Goal: Find specific page/section: Find specific page/section

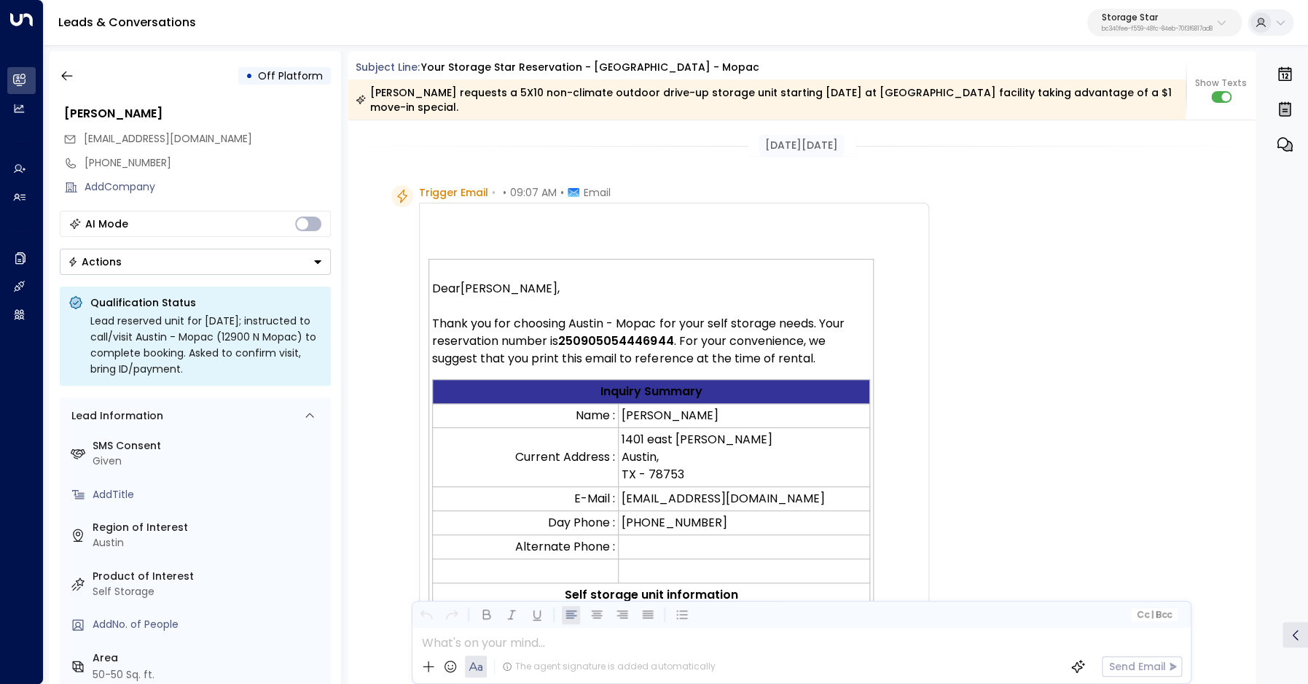
scroll to position [389, 0]
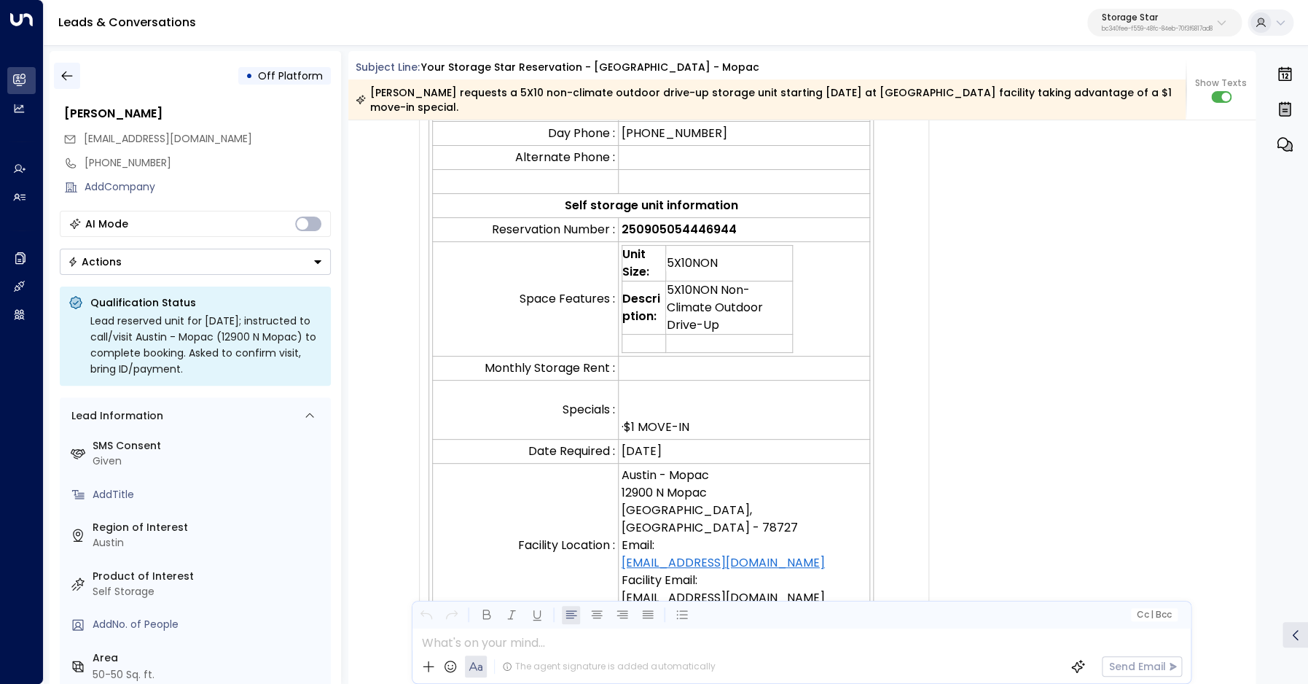
click at [69, 79] on icon "button" at bounding box center [67, 75] width 15 height 15
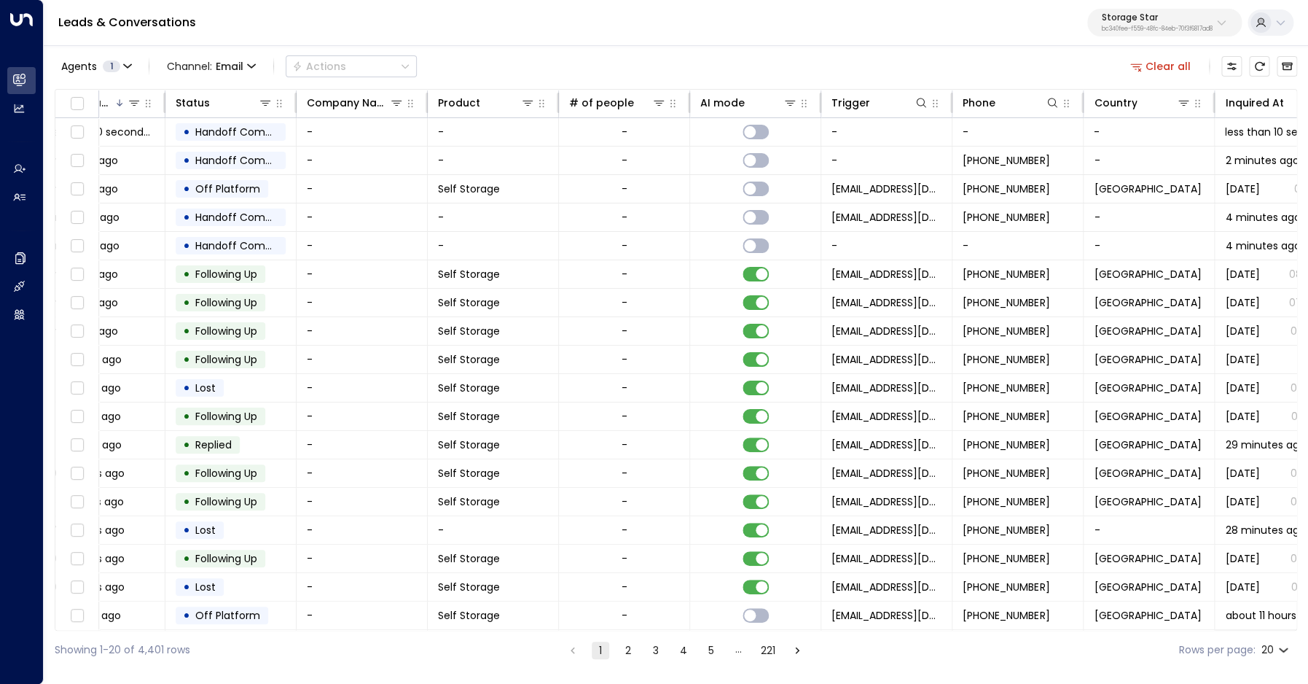
click at [1167, 68] on button "Clear all" at bounding box center [1160, 66] width 73 height 20
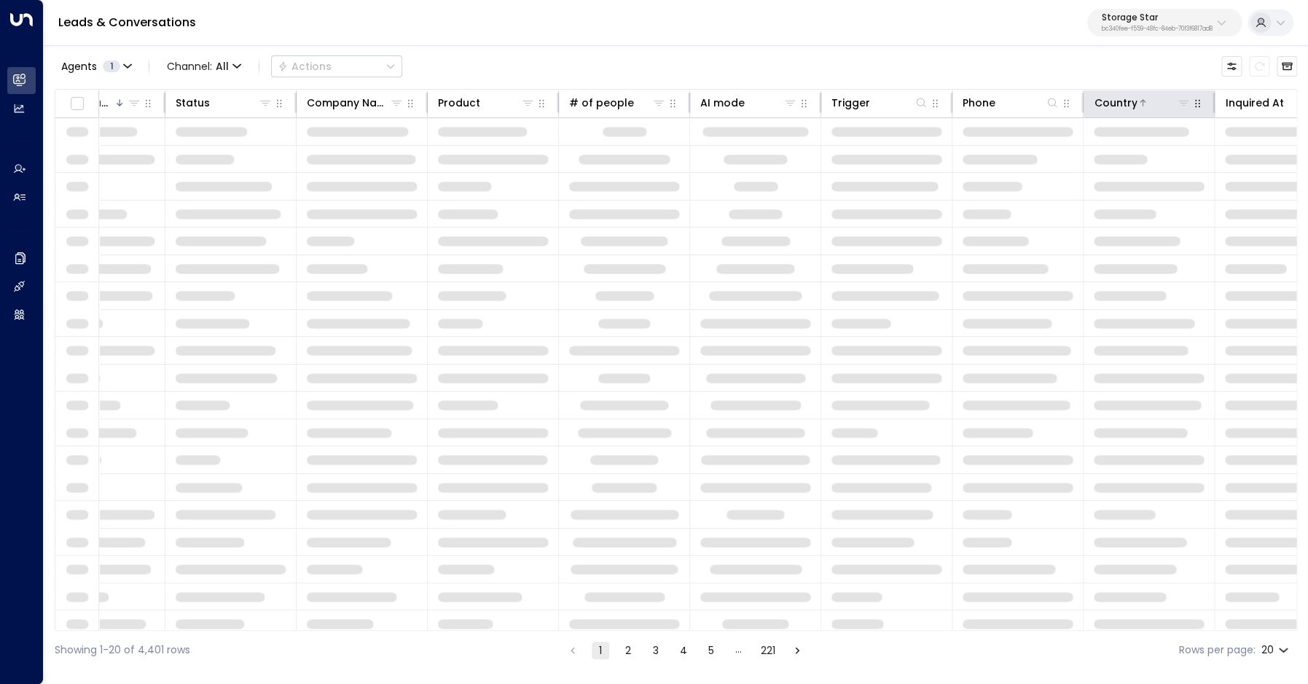
scroll to position [0, 471]
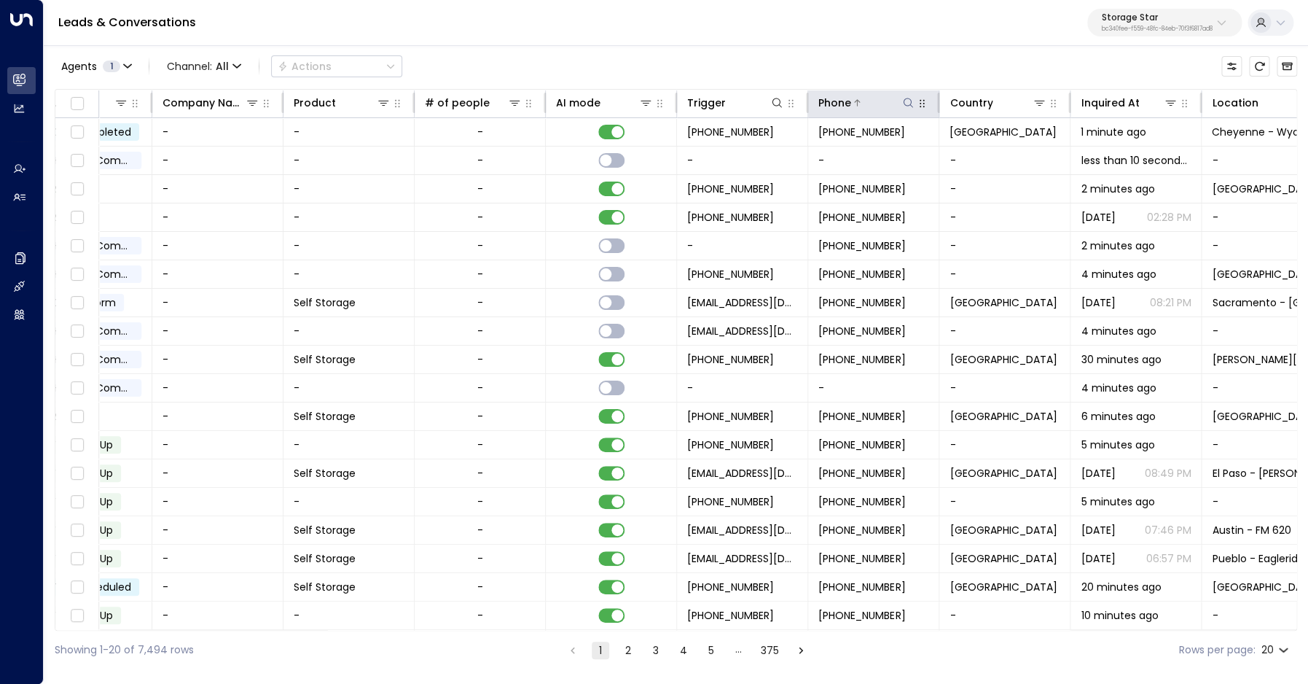
click at [908, 105] on icon at bounding box center [908, 103] width 12 height 12
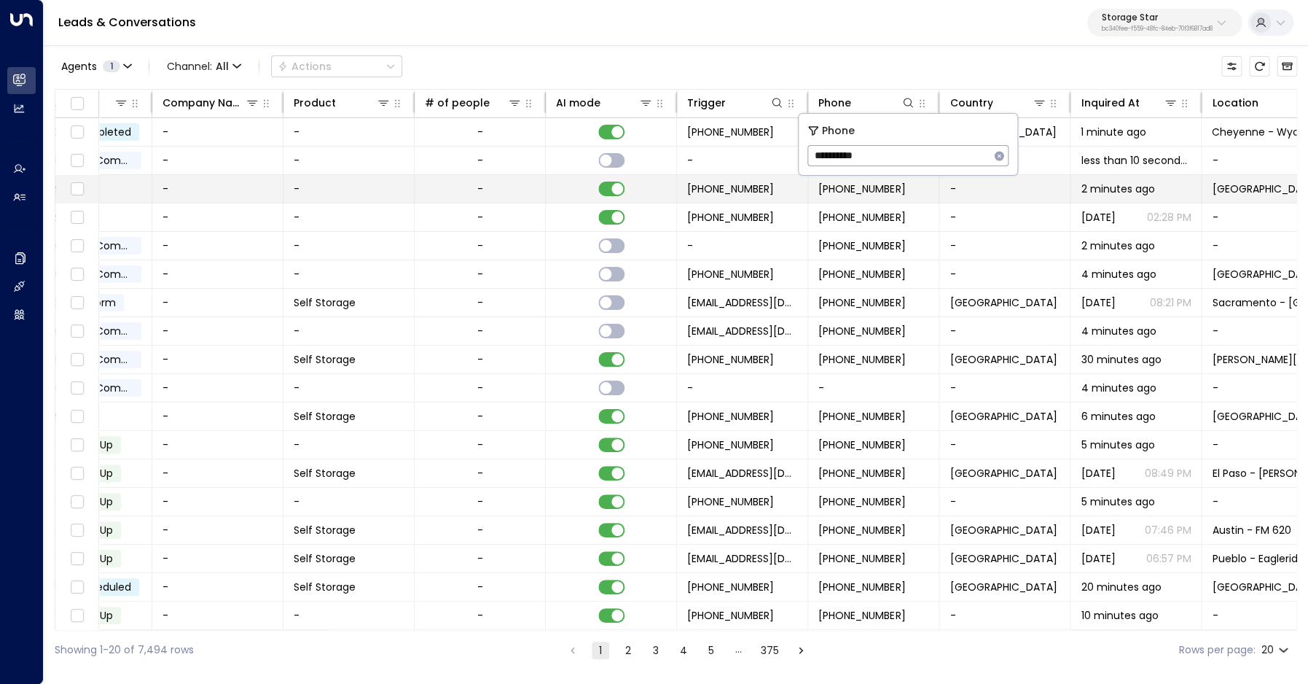
type input "**********"
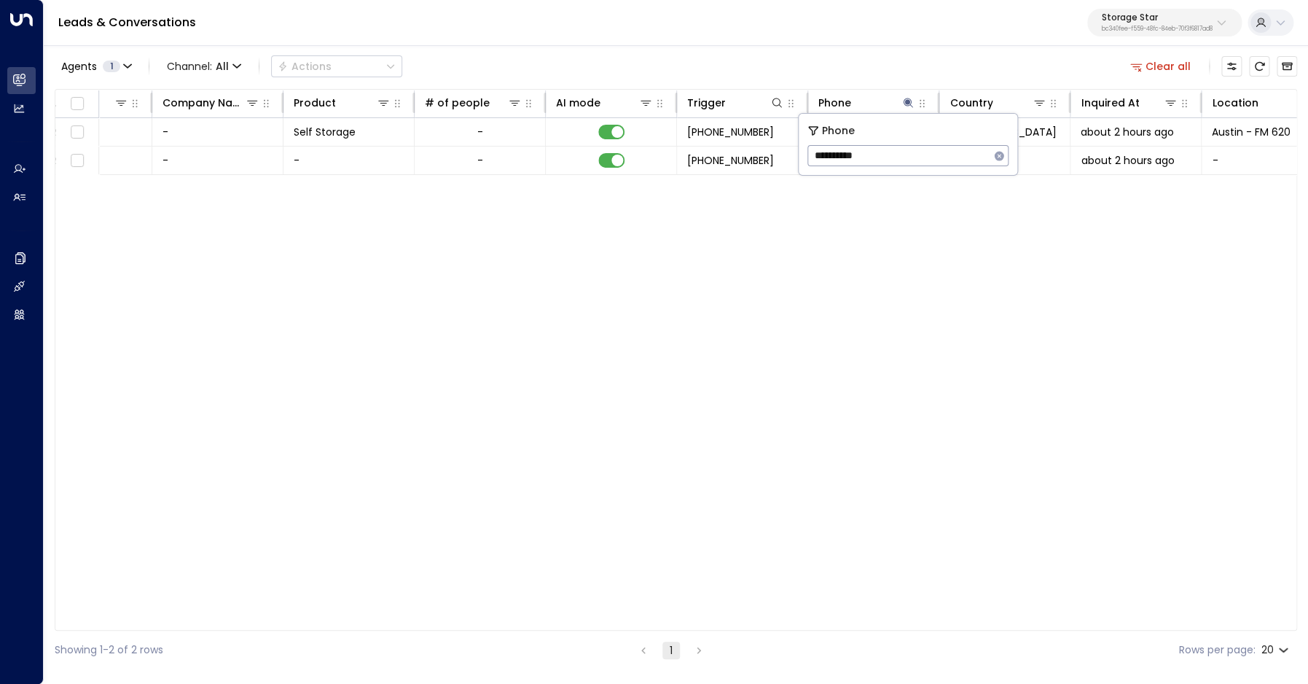
click at [883, 233] on div "Lead Name Lead Email Last Interacted Status Company Name Product # of people AI…" at bounding box center [676, 359] width 1242 height 541
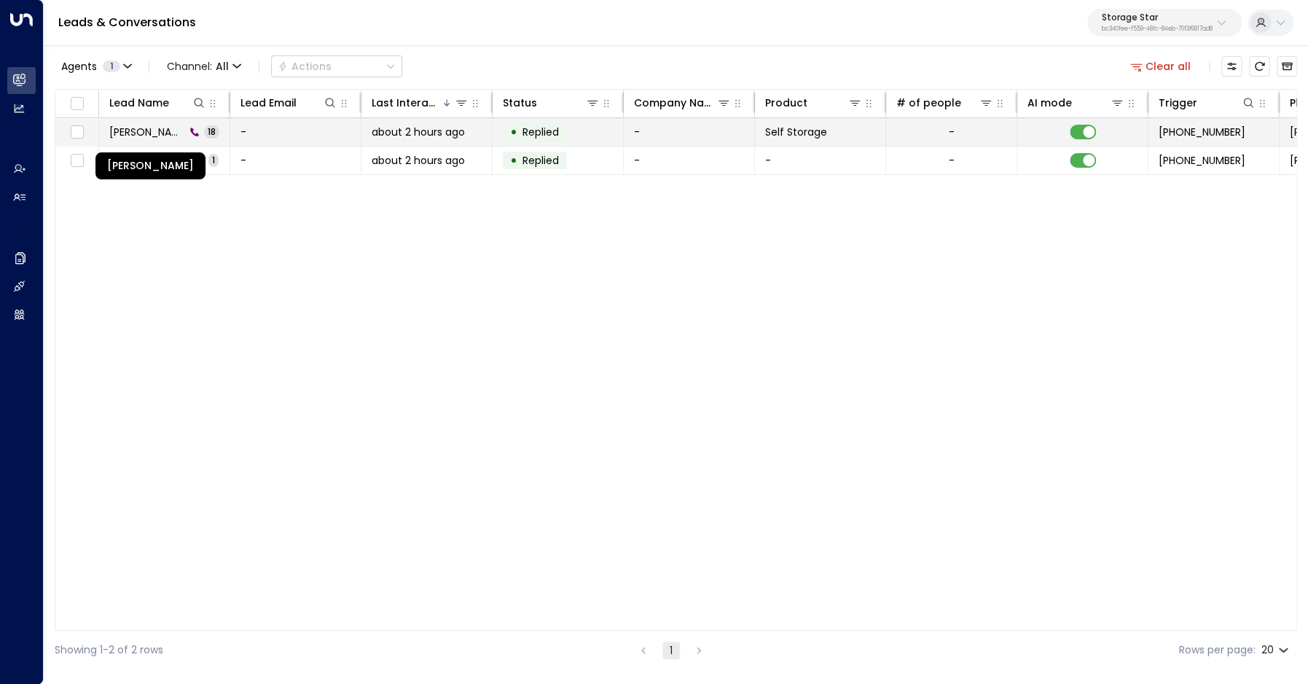
click at [141, 133] on span "[PERSON_NAME]" at bounding box center [147, 132] width 76 height 15
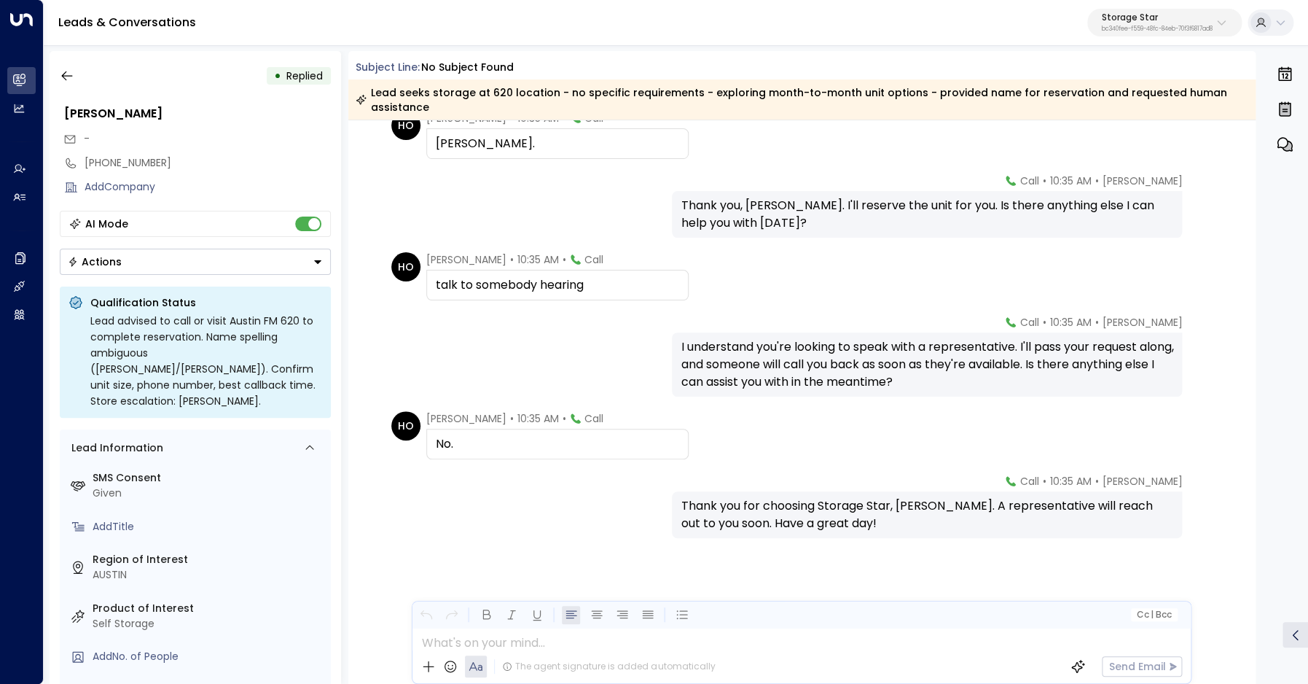
scroll to position [1043, 0]
click at [71, 76] on icon "button" at bounding box center [66, 75] width 11 height 9
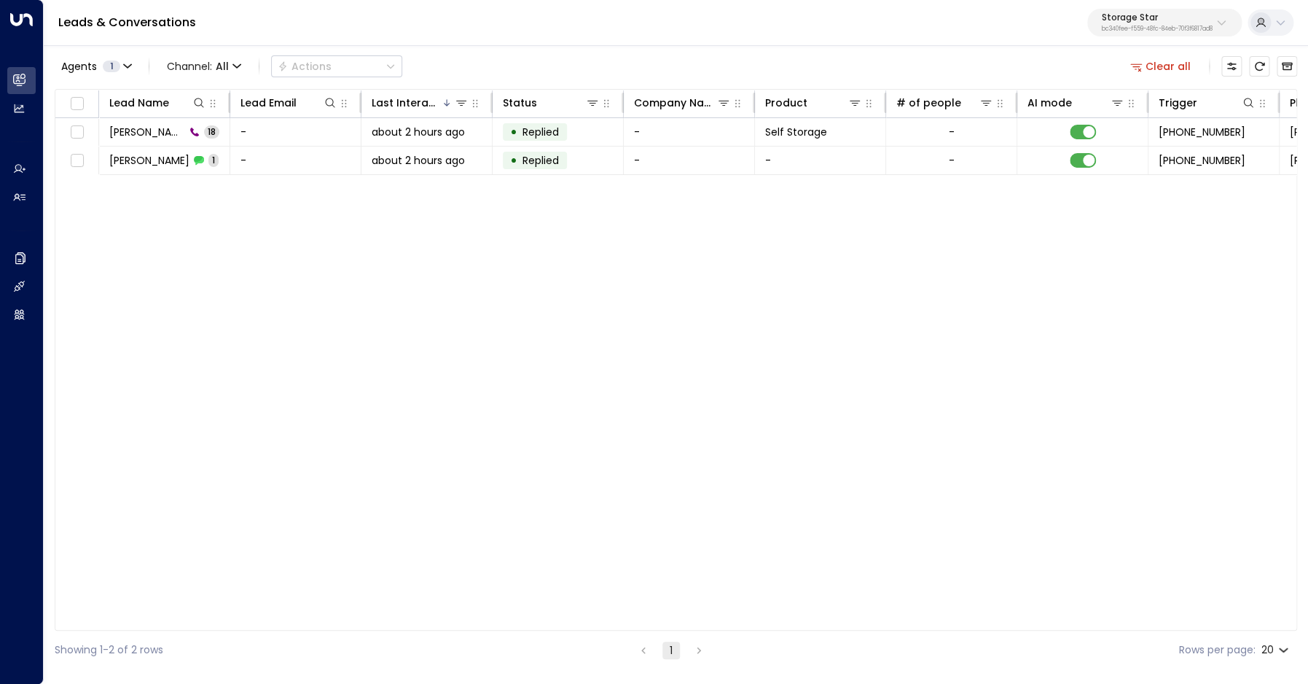
click at [1170, 69] on button "Clear all" at bounding box center [1160, 66] width 73 height 20
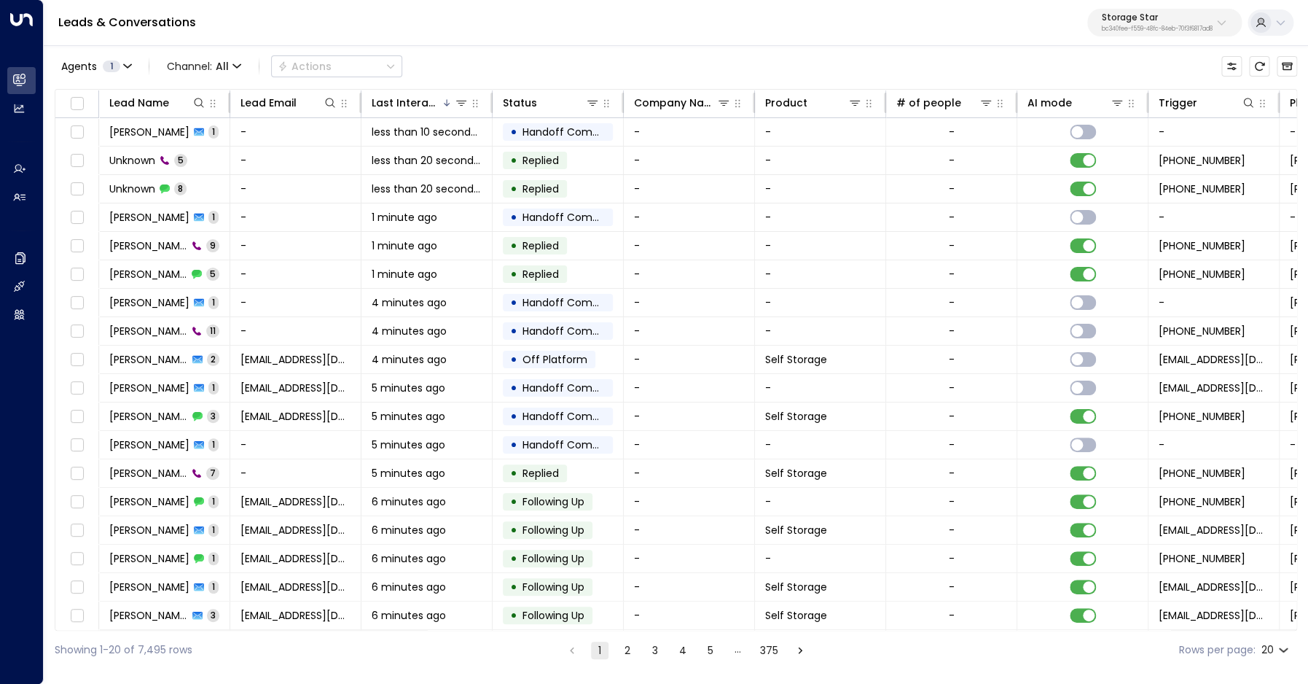
click at [1197, 29] on p "bc340fee-f559-48fc-84eb-70f3f6817ad8" at bounding box center [1157, 29] width 111 height 6
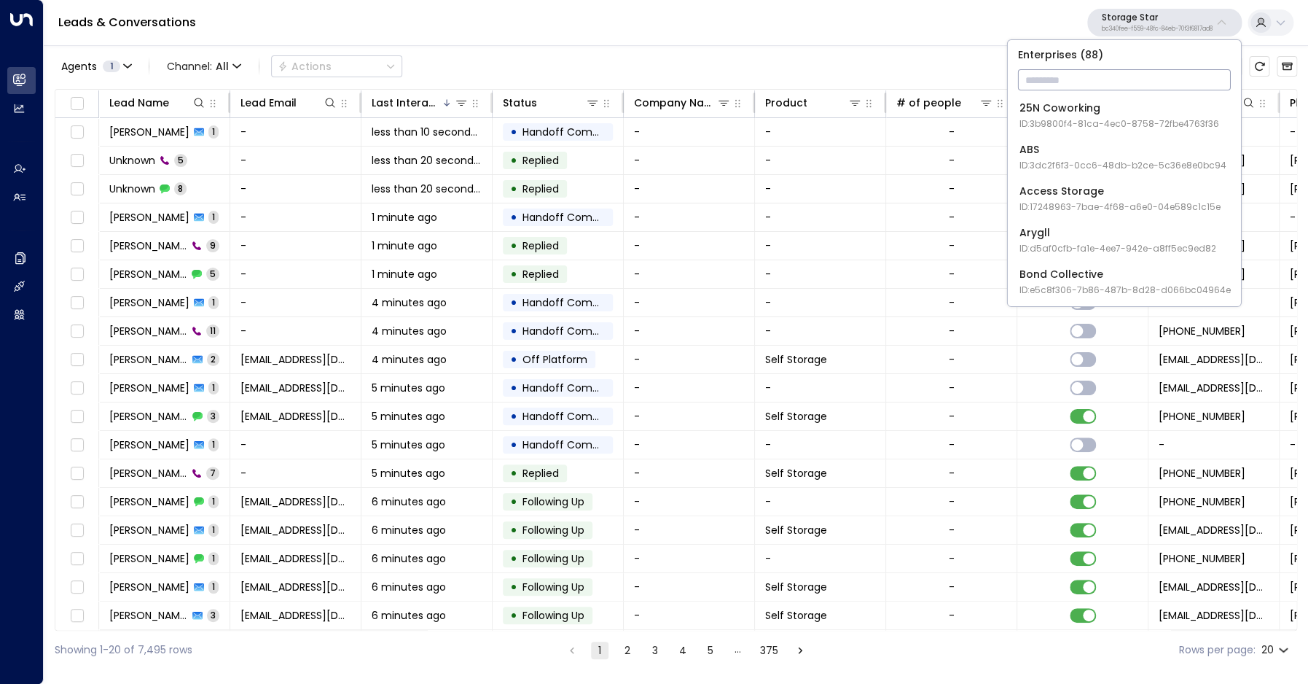
type input "**********"
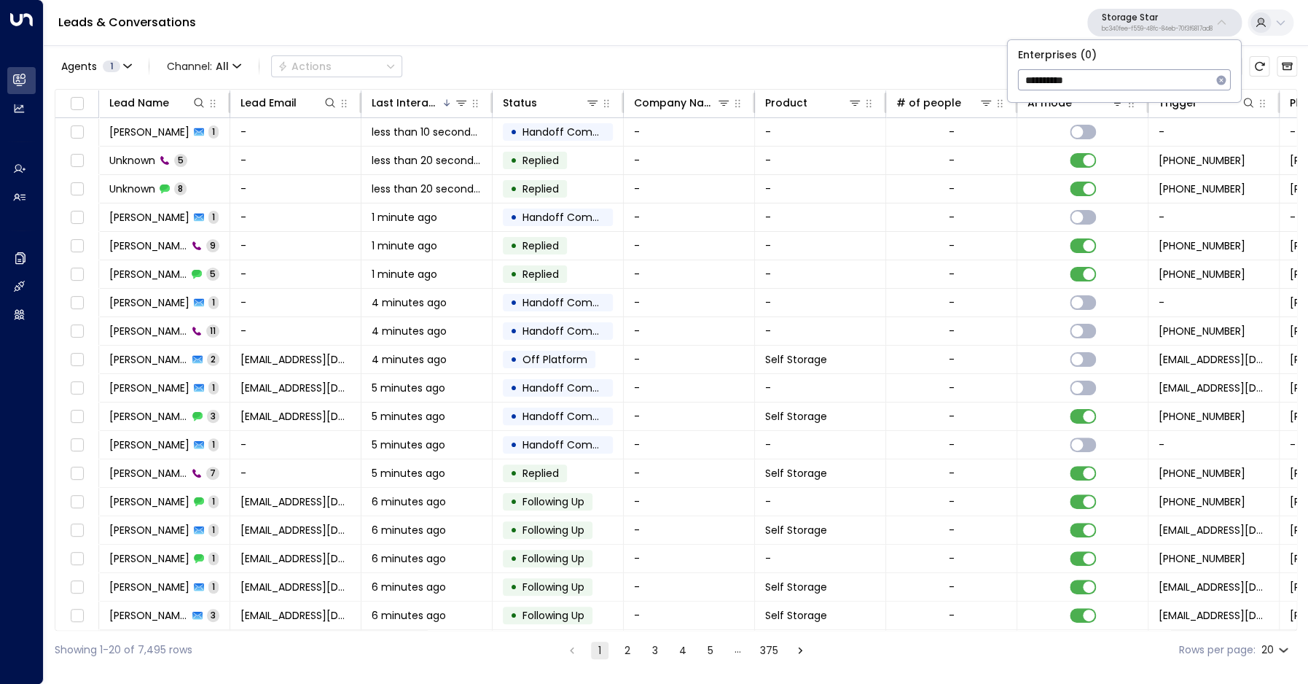
click at [912, 60] on div "Agents 1 Channel: All Actions" at bounding box center [676, 66] width 1242 height 31
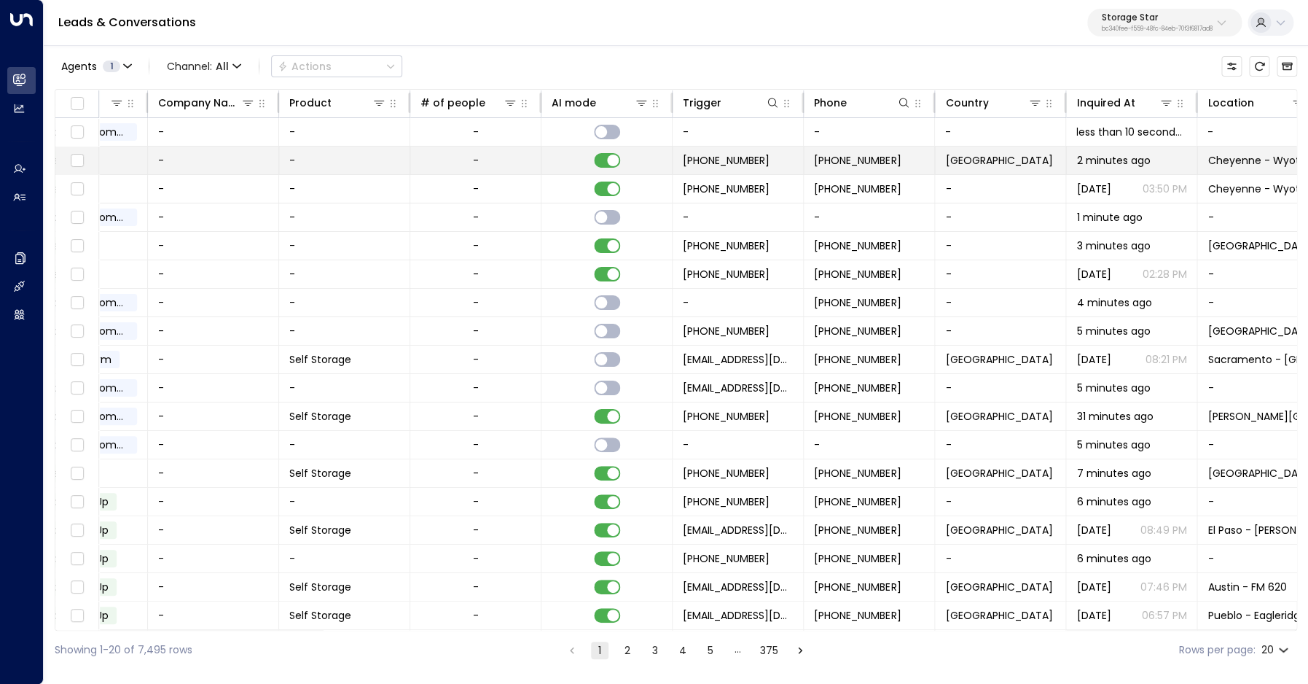
scroll to position [0, 509]
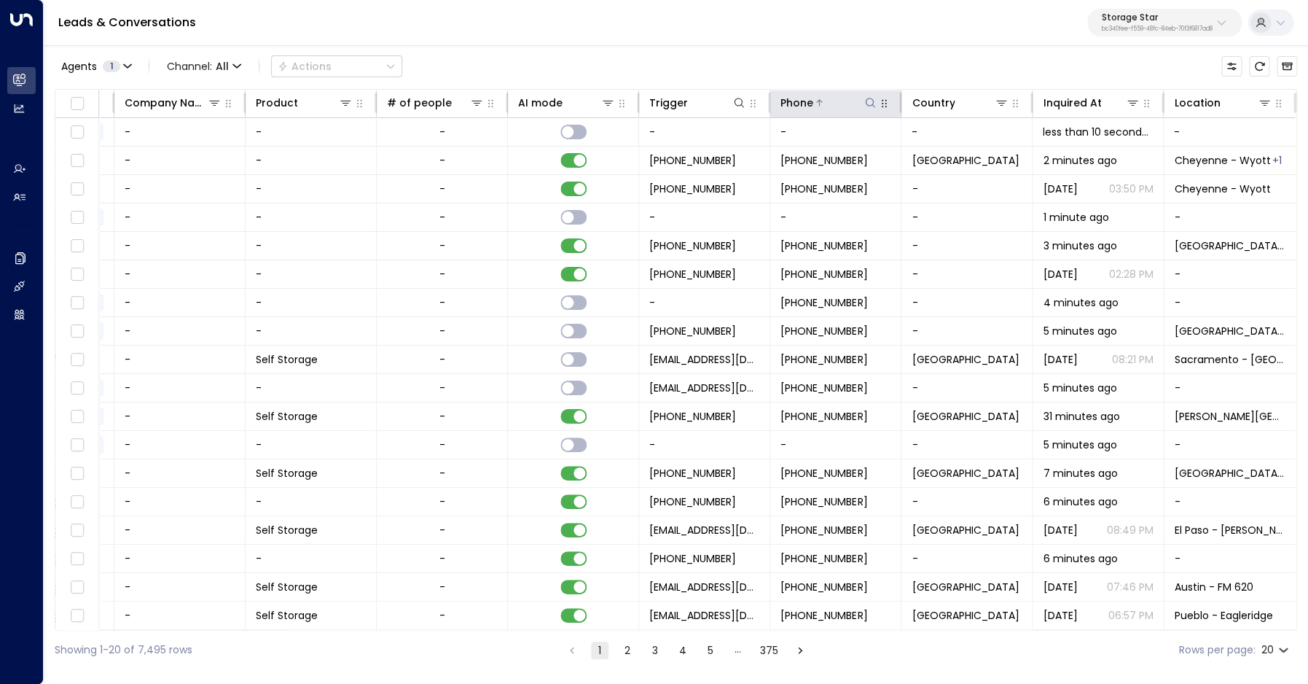
click at [872, 104] on icon at bounding box center [869, 102] width 9 height 9
type input "**********"
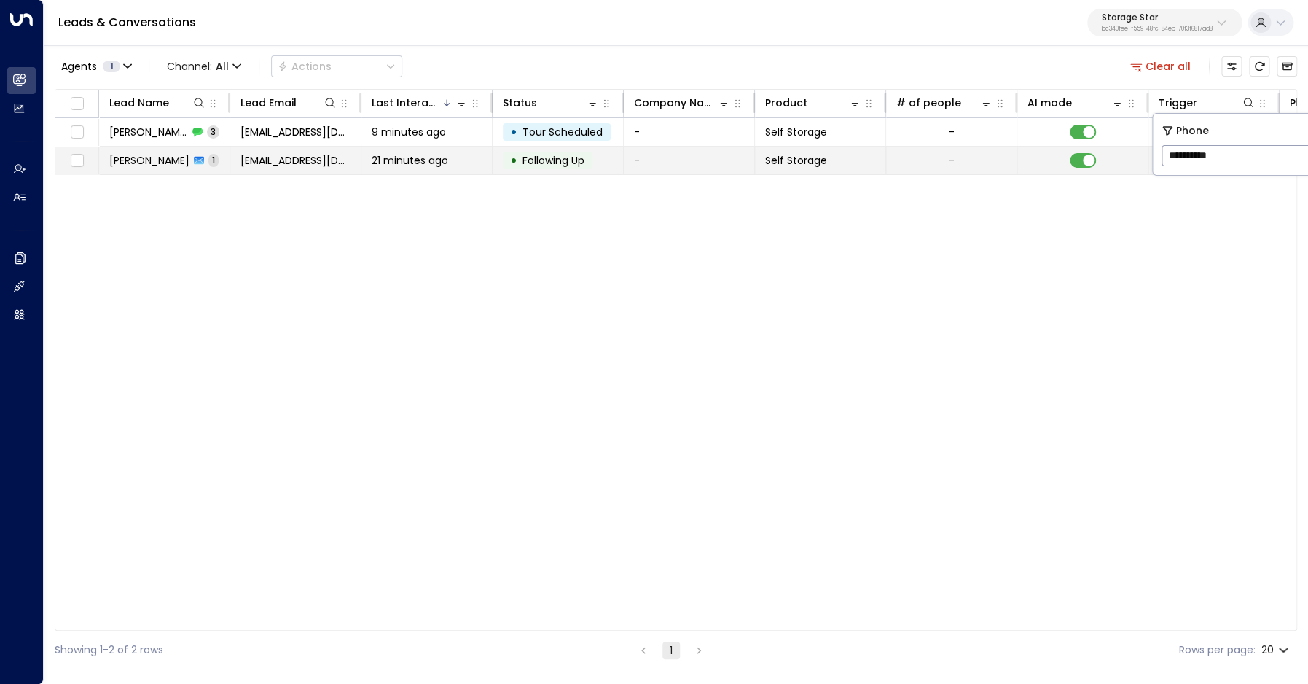
click at [143, 159] on span "[PERSON_NAME]" at bounding box center [149, 160] width 80 height 15
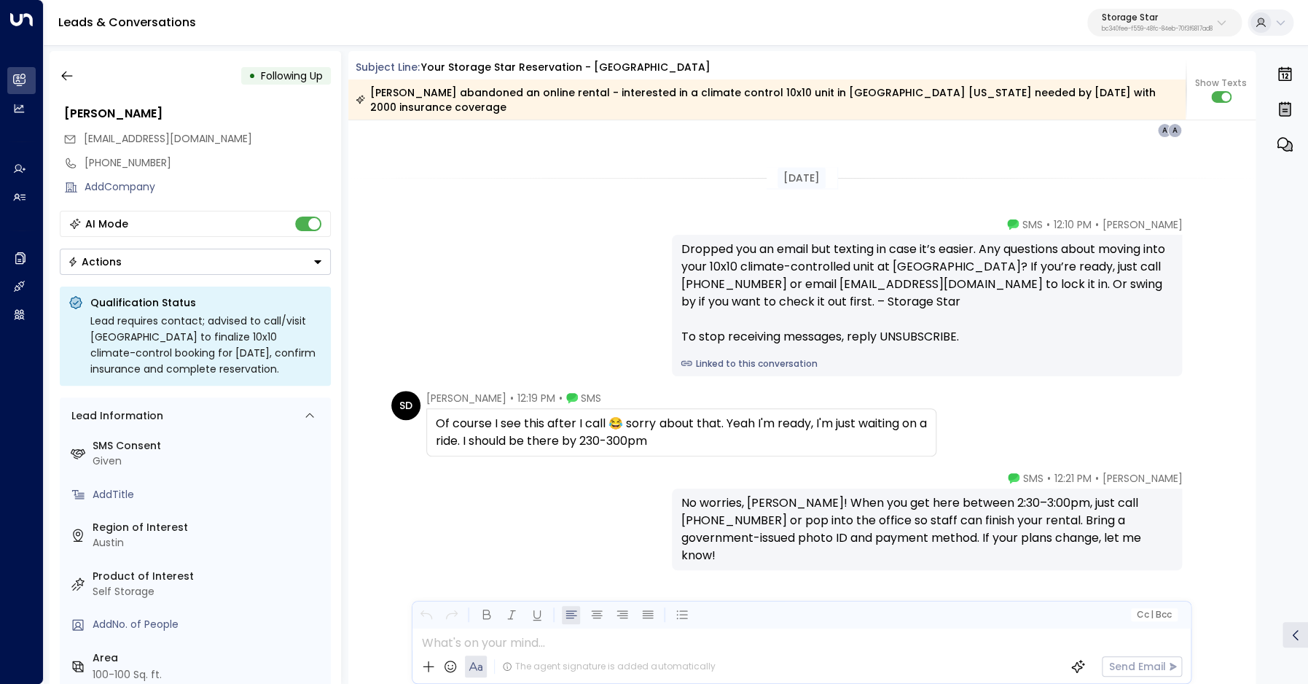
scroll to position [1293, 0]
click at [72, 73] on icon "button" at bounding box center [67, 75] width 15 height 15
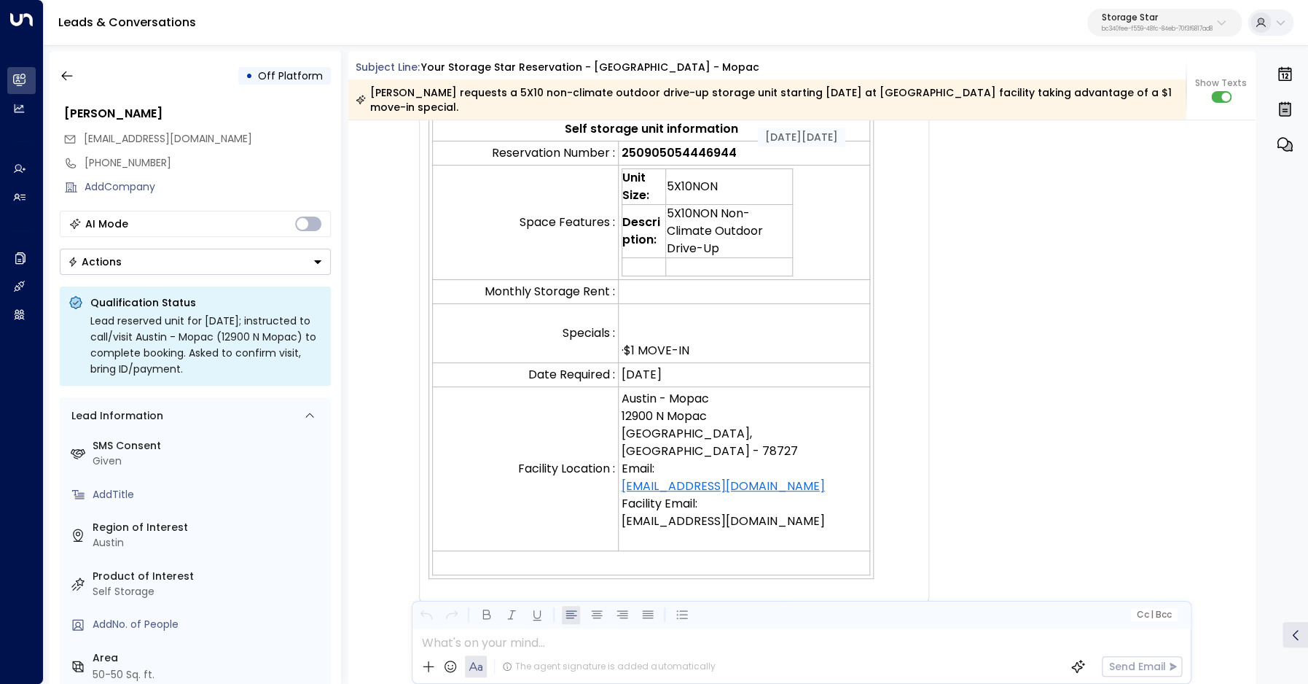
scroll to position [137, 0]
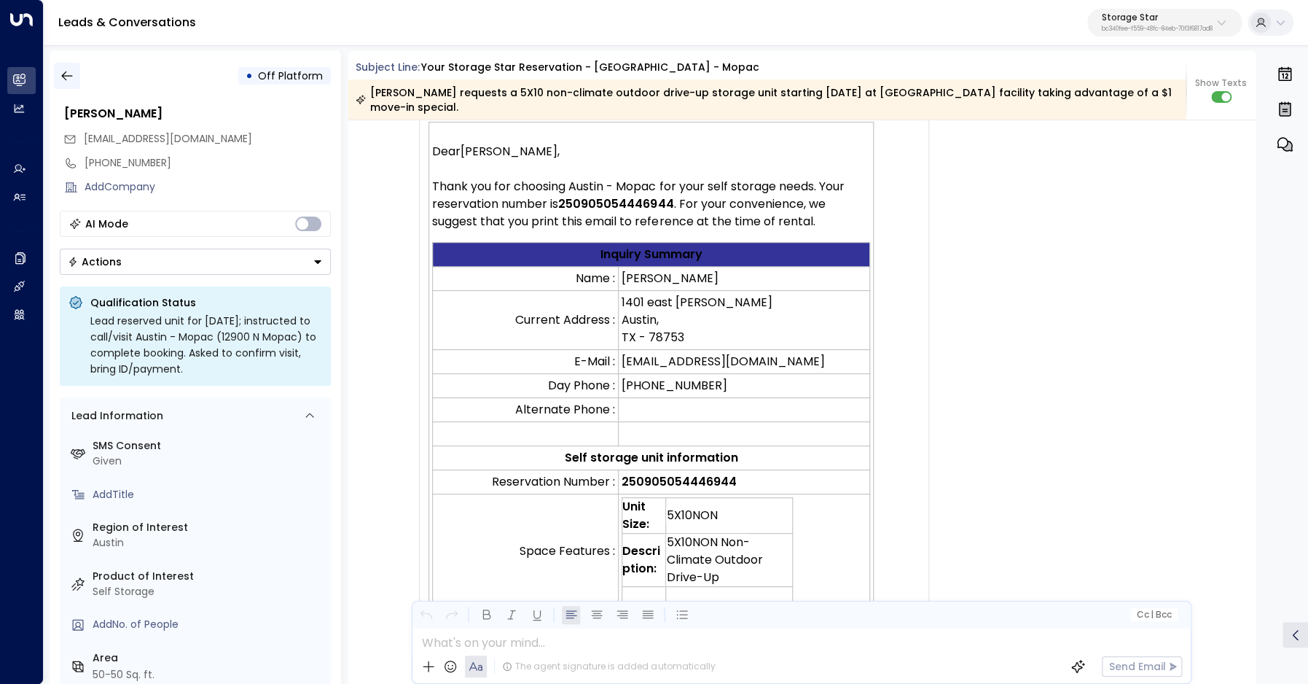
click at [65, 75] on icon "button" at bounding box center [67, 75] width 15 height 15
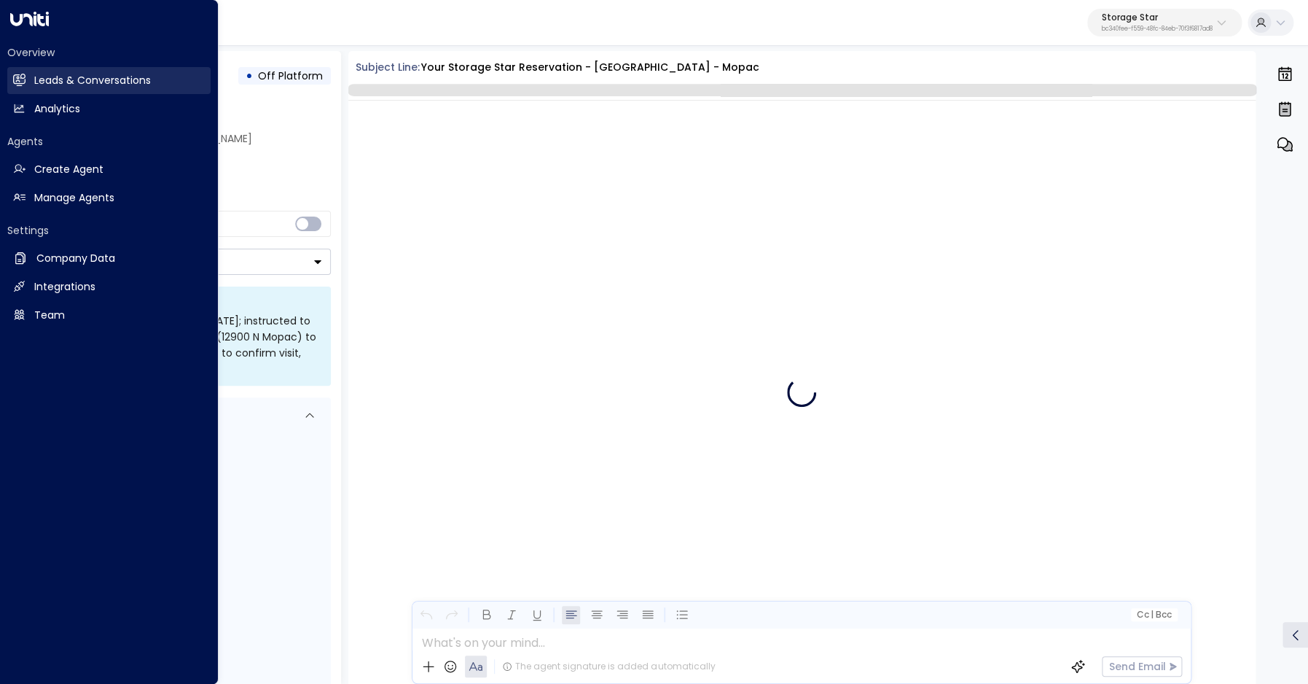
scroll to position [2241, 0]
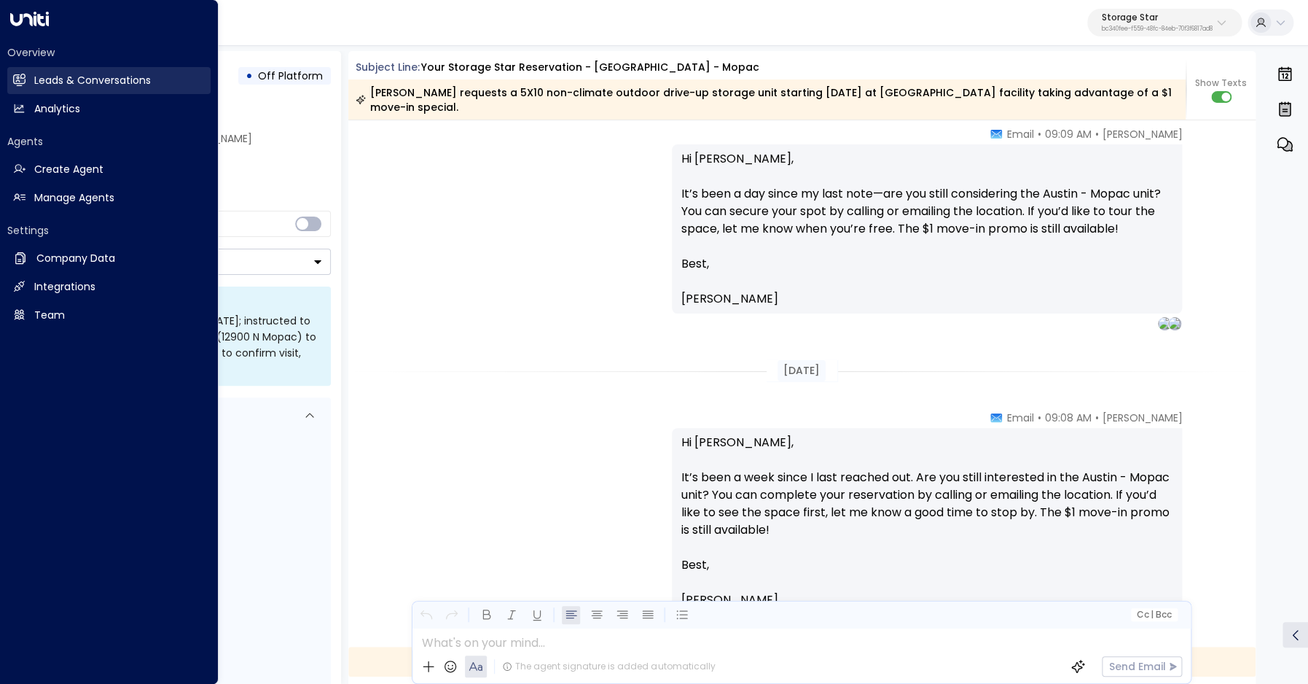
click at [125, 81] on h2 "Leads & Conversations" at bounding box center [92, 80] width 117 height 15
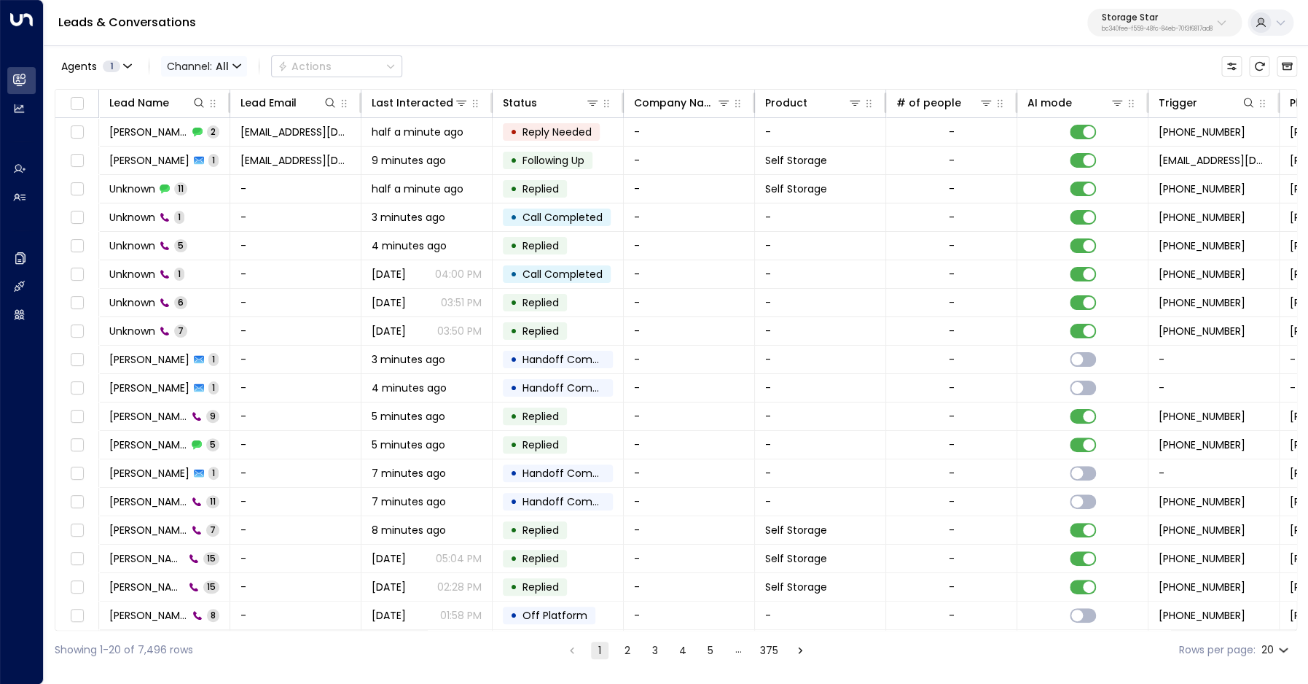
click at [216, 66] on span "Channel: All" at bounding box center [204, 66] width 86 height 20
click at [200, 203] on span "Voice" at bounding box center [193, 204] width 30 height 15
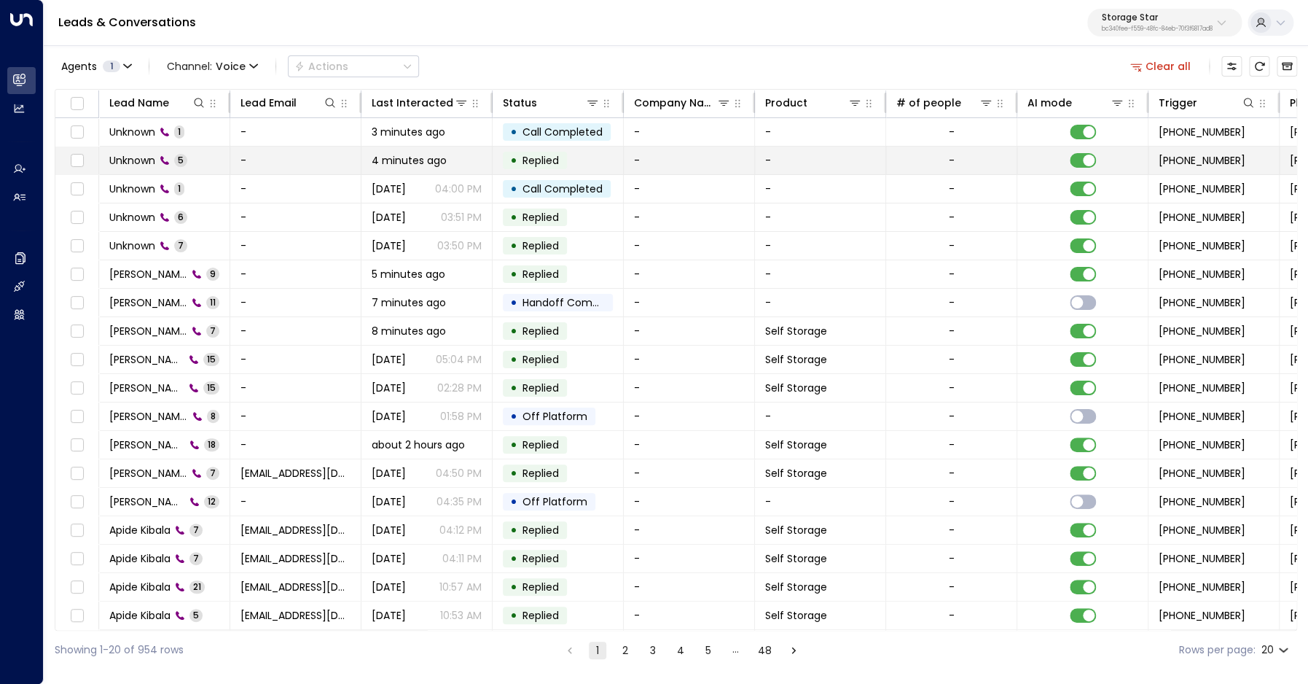
click at [149, 155] on span "Unknown" at bounding box center [132, 160] width 46 height 15
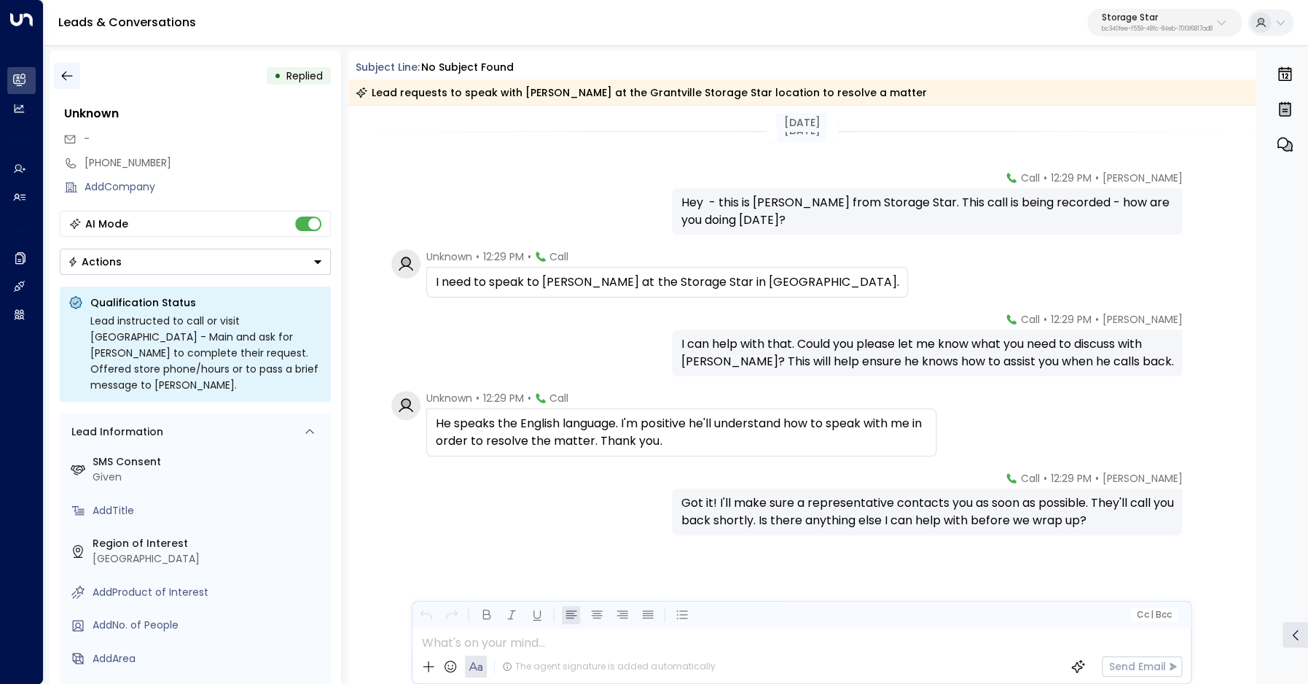
click at [71, 76] on icon "button" at bounding box center [66, 75] width 11 height 9
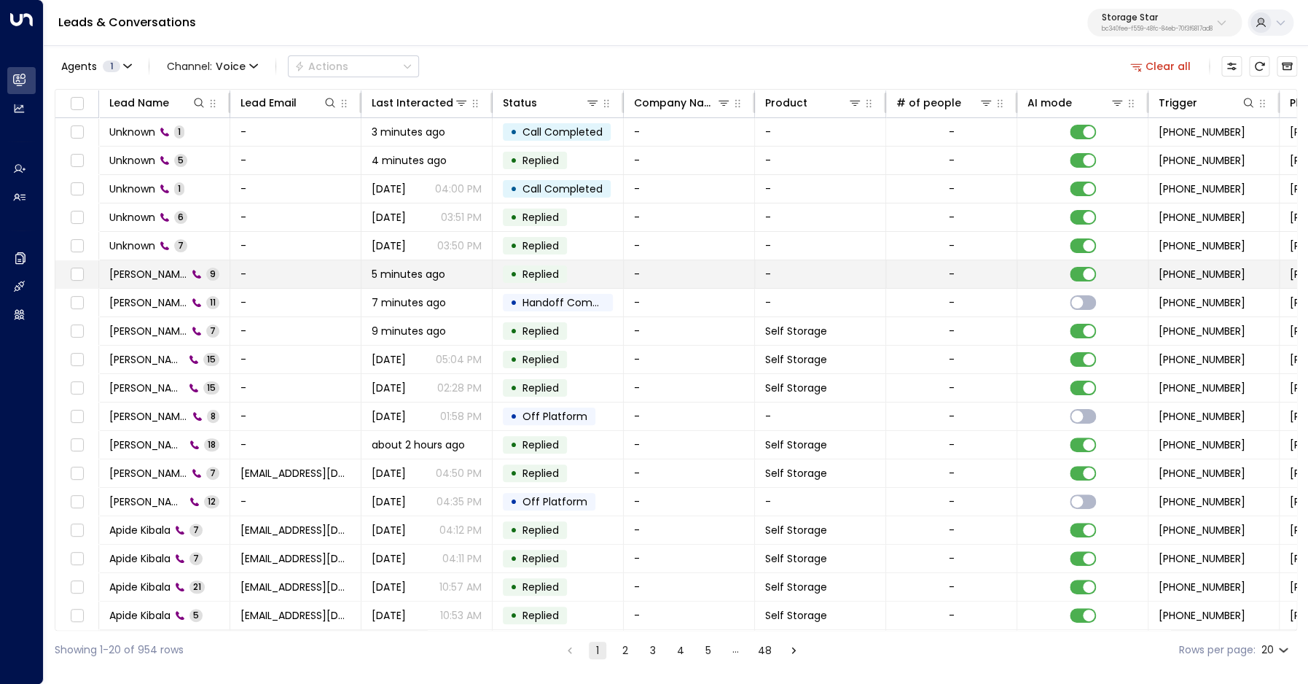
click at [192, 269] on icon at bounding box center [197, 274] width 10 height 10
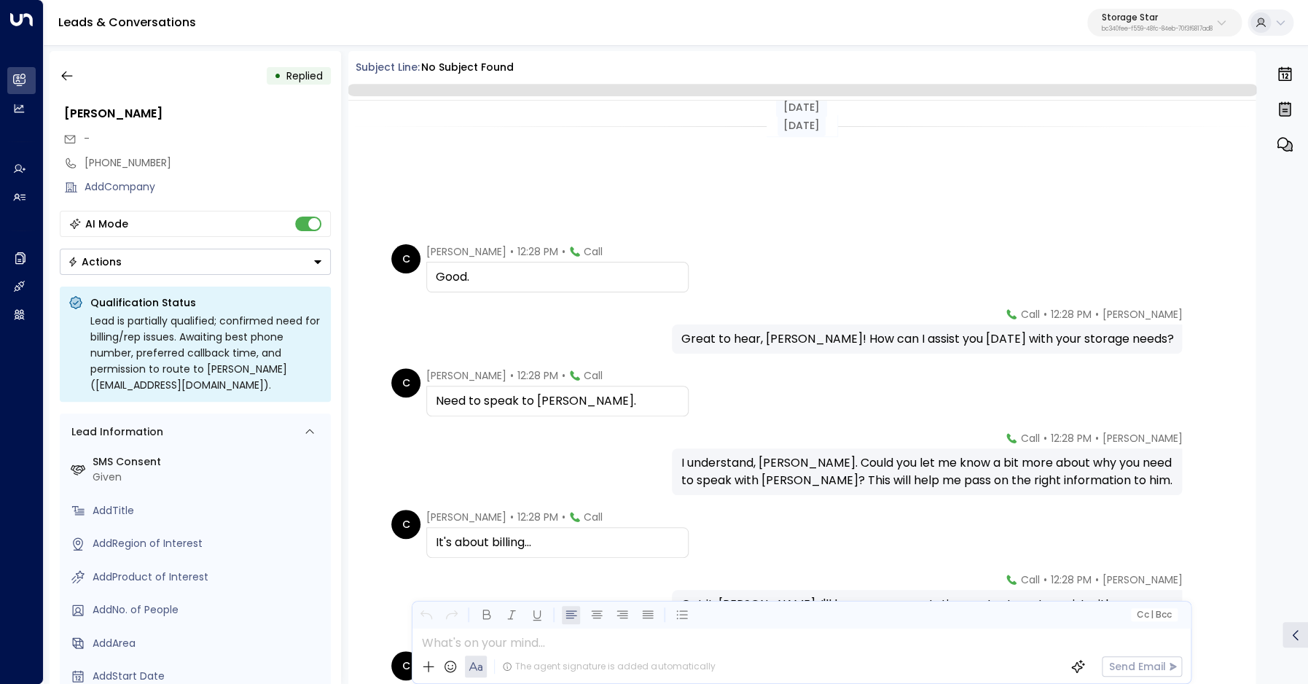
scroll to position [240, 0]
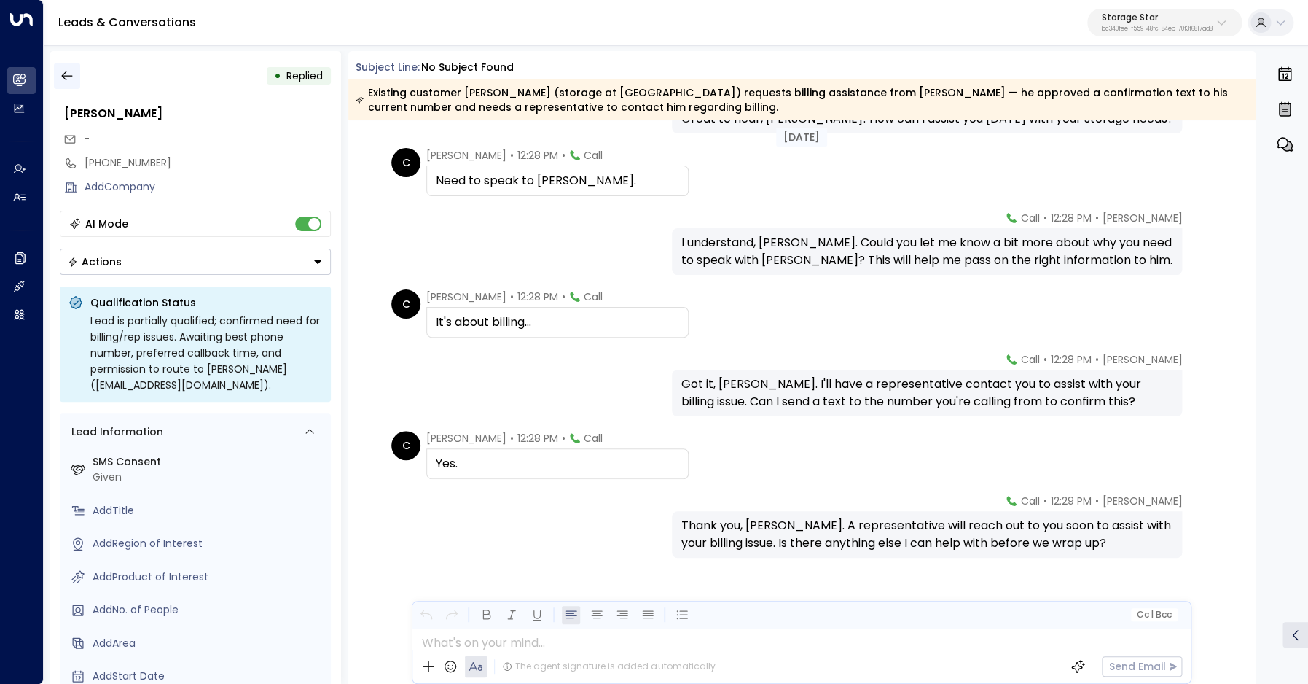
click at [66, 80] on icon "button" at bounding box center [67, 75] width 15 height 15
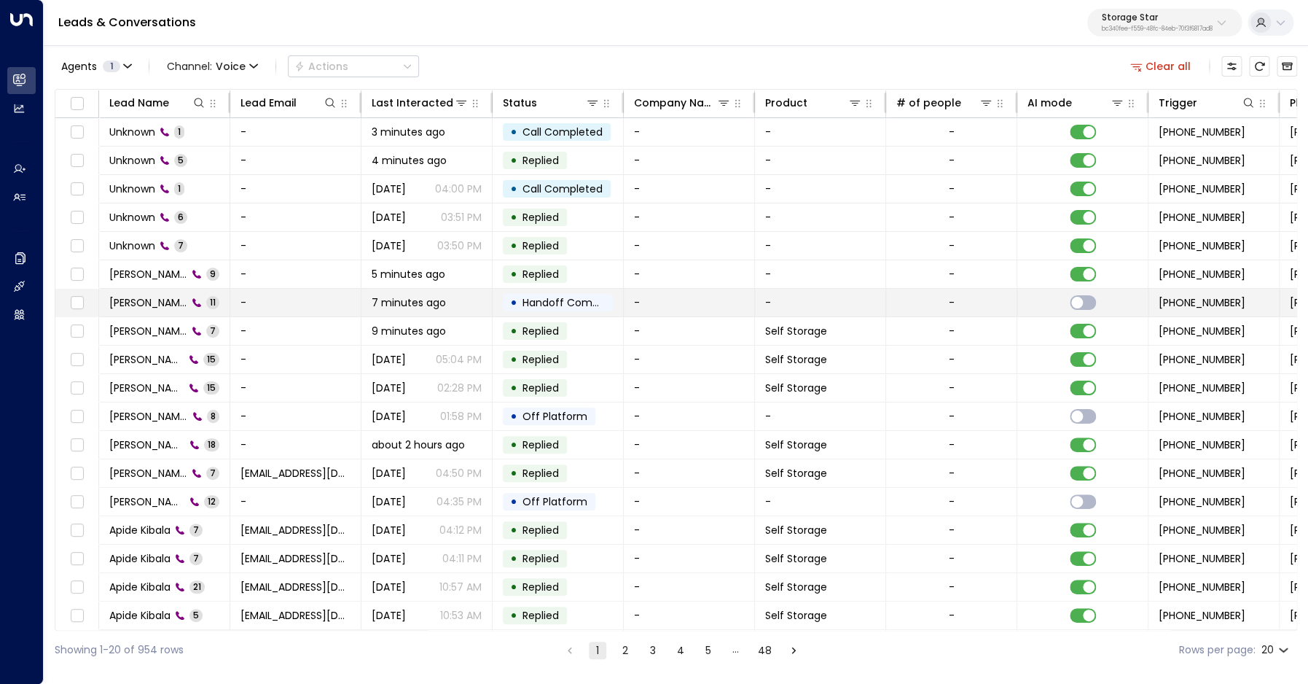
click at [126, 299] on span "[PERSON_NAME]" at bounding box center [148, 302] width 78 height 15
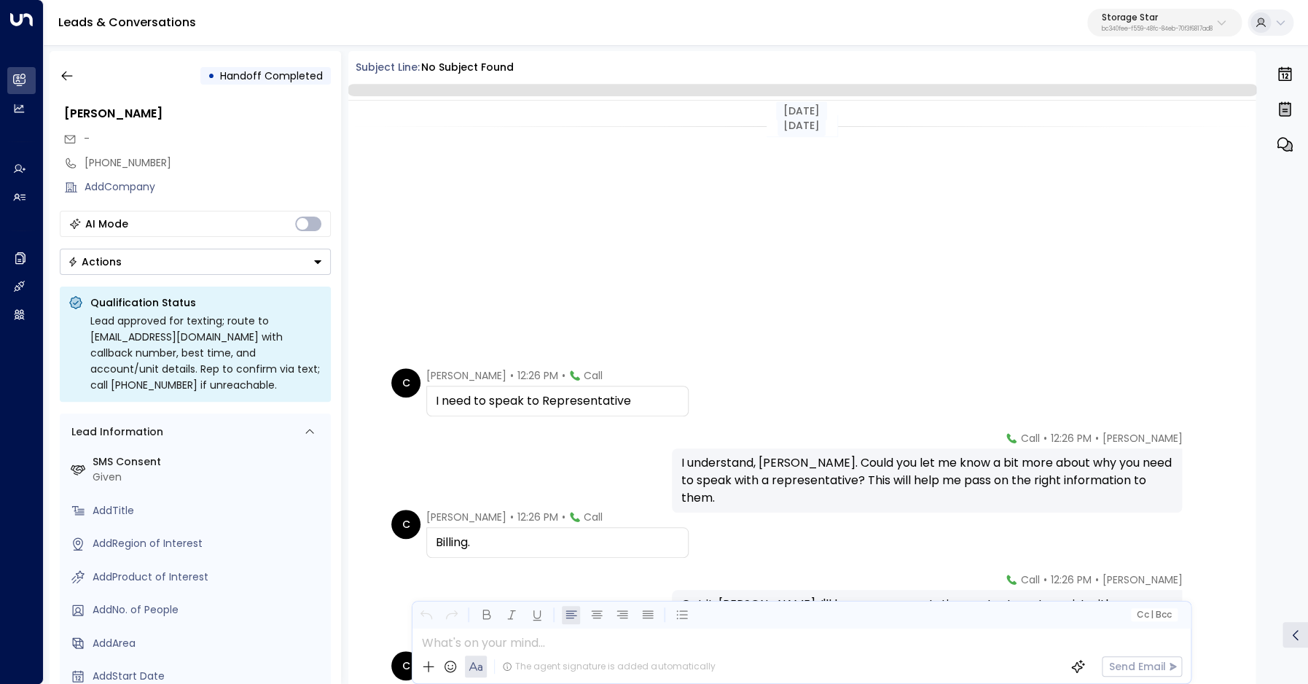
scroll to position [364, 0]
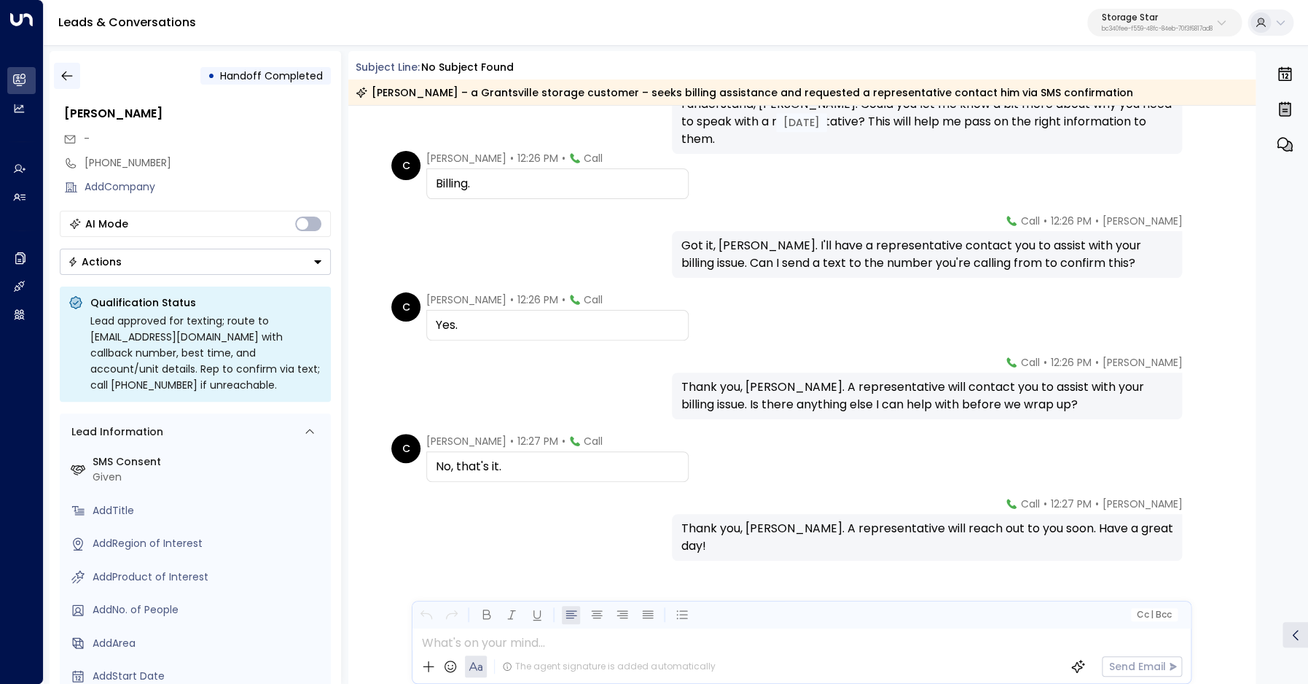
click at [63, 70] on icon "button" at bounding box center [67, 75] width 15 height 15
